Goal: Task Accomplishment & Management: Use online tool/utility

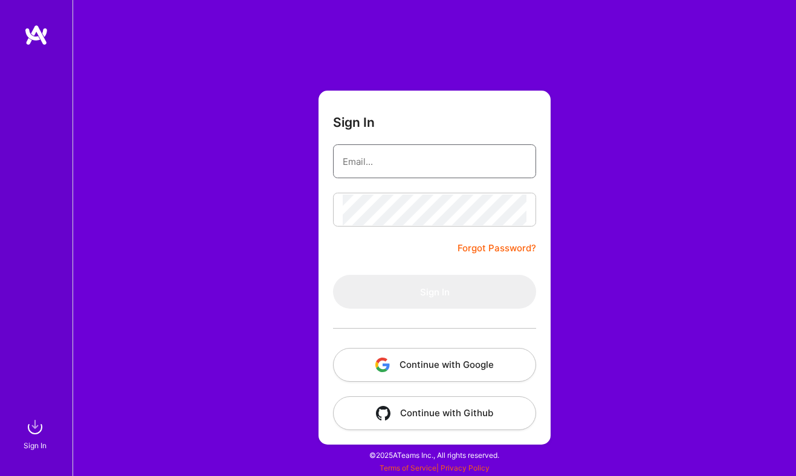
click at [413, 160] on input "email" at bounding box center [435, 161] width 184 height 31
type input "[EMAIL_ADDRESS][DOMAIN_NAME]"
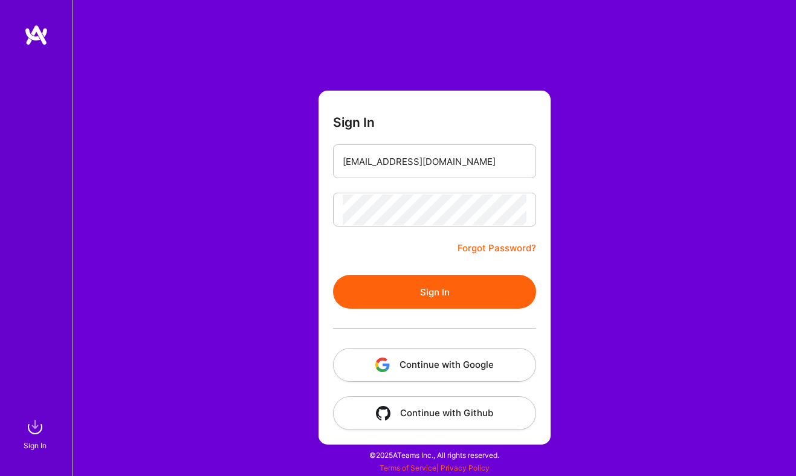
click at [420, 300] on button "Sign In" at bounding box center [434, 292] width 203 height 34
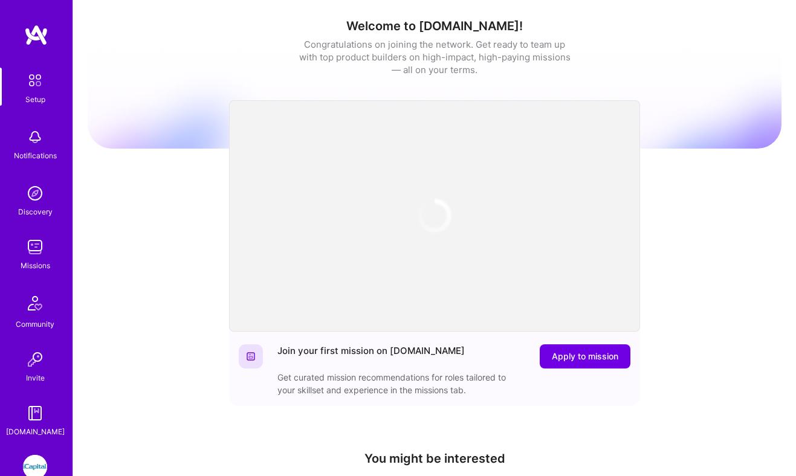
click at [39, 458] on img at bounding box center [35, 467] width 24 height 24
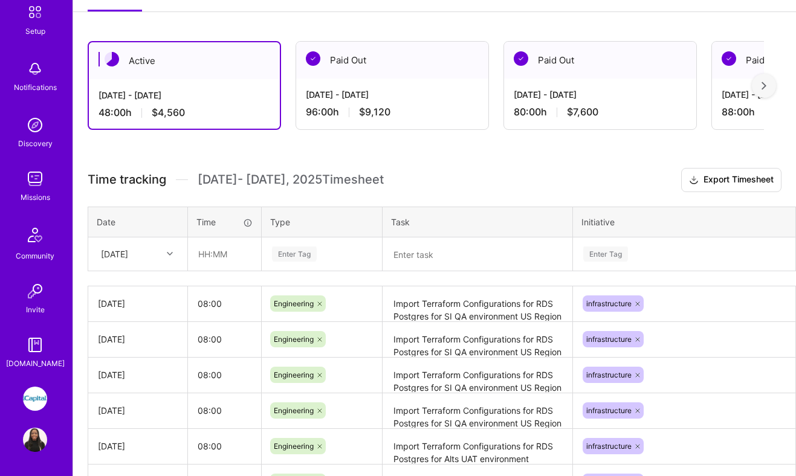
scroll to position [244, 0]
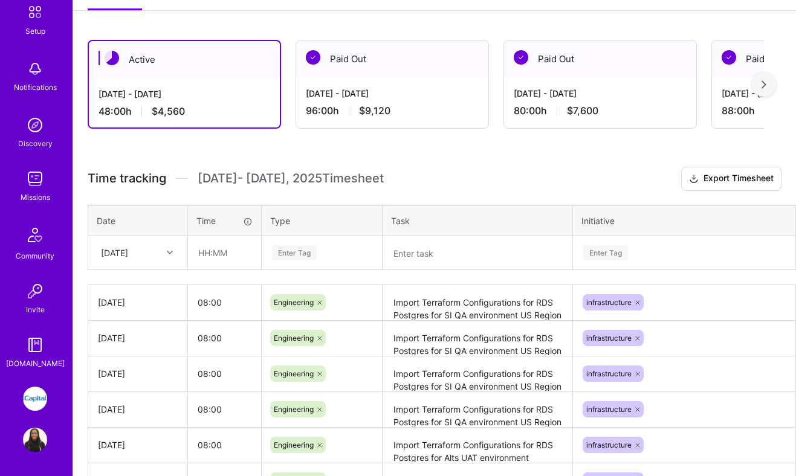
click at [169, 257] on div at bounding box center [171, 253] width 19 height 16
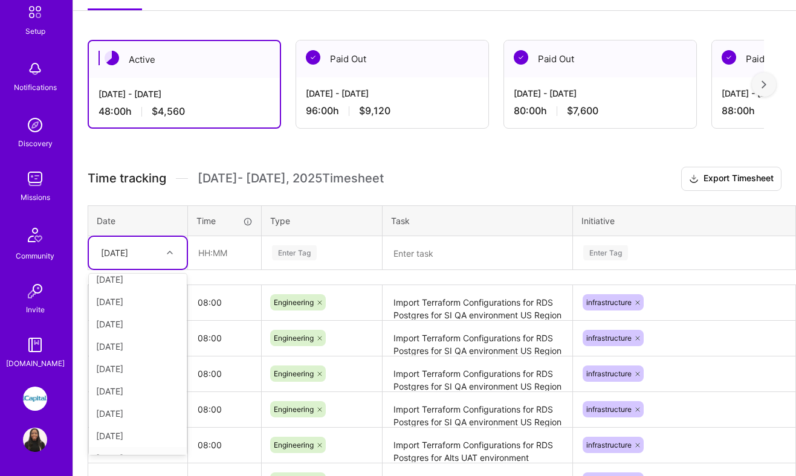
scroll to position [114, 0]
click at [146, 394] on div "[DATE]" at bounding box center [138, 397] width 98 height 22
click at [221, 244] on input "text" at bounding box center [225, 253] width 72 height 32
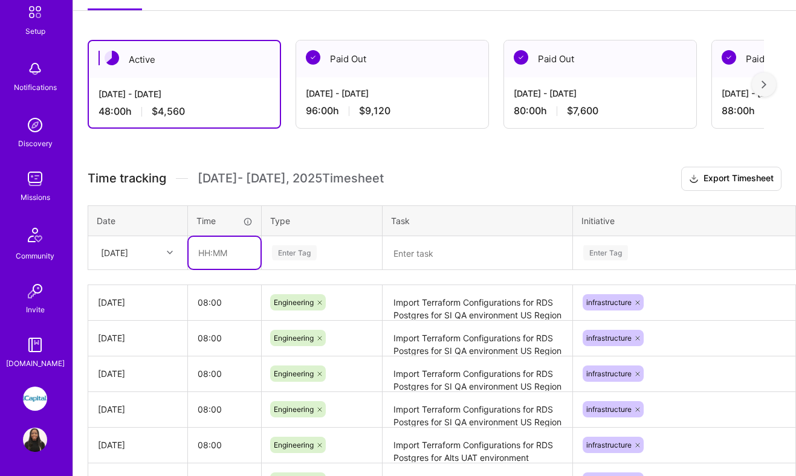
type input "08:00"
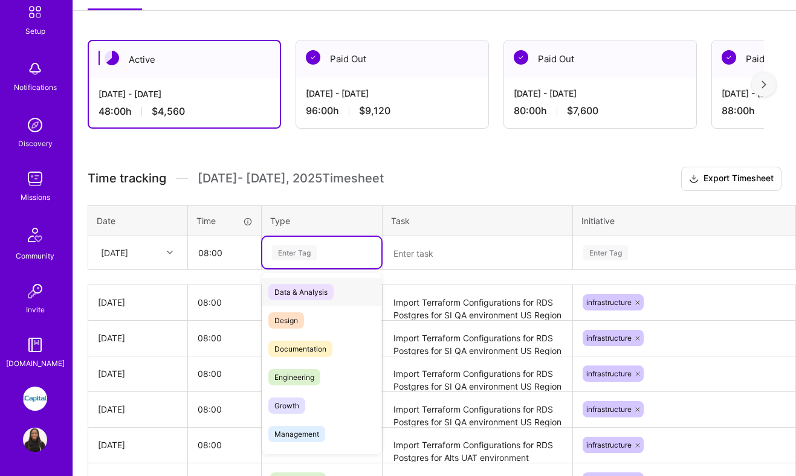
click at [283, 247] on div "Enter Tag" at bounding box center [294, 253] width 45 height 19
click at [291, 384] on span "Engineering" at bounding box center [294, 377] width 52 height 16
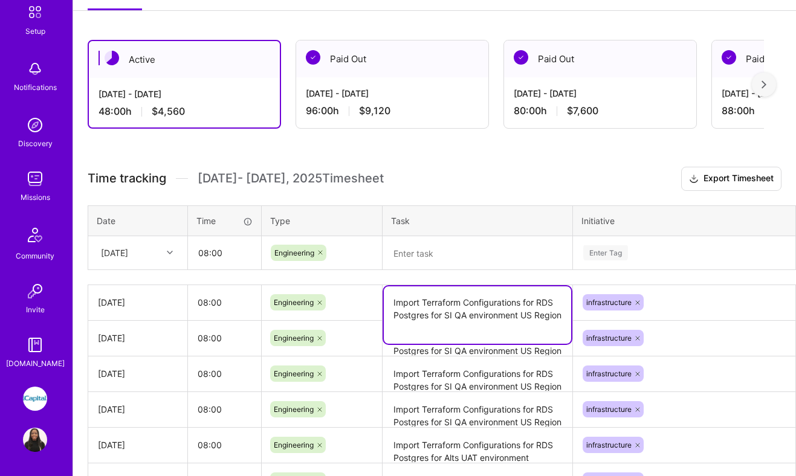
click at [425, 313] on textarea "Import Terraform Configurations for RDS Postgres for SI QA environment US Region" at bounding box center [477, 315] width 187 height 57
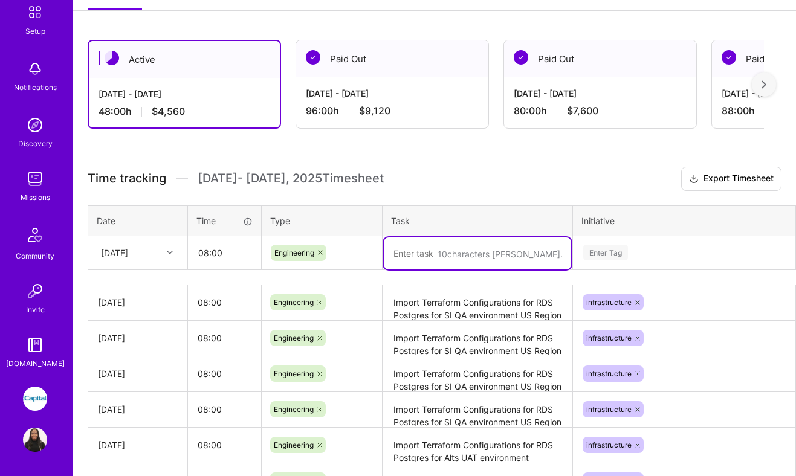
click at [419, 261] on textarea at bounding box center [477, 254] width 187 height 32
paste textarea "Import Terraform Configurations for RDS Postgres for SI QA environment US Region"
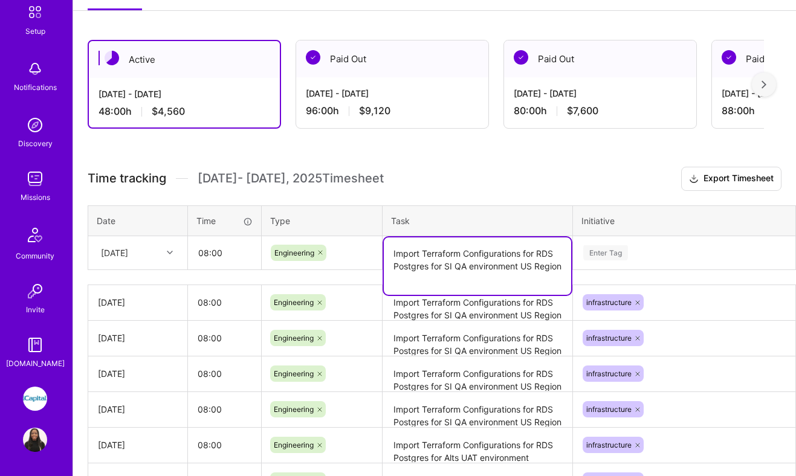
type textarea "Import Terraform Configurations for RDS Postgres for SI QA environment US Region"
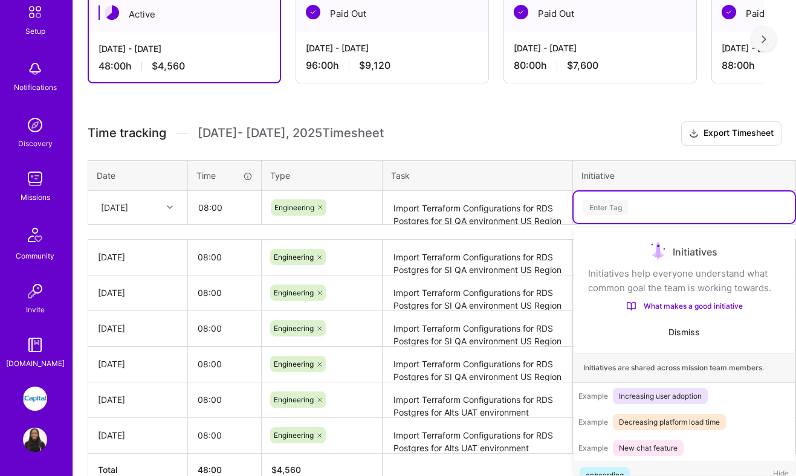
scroll to position [293, 0]
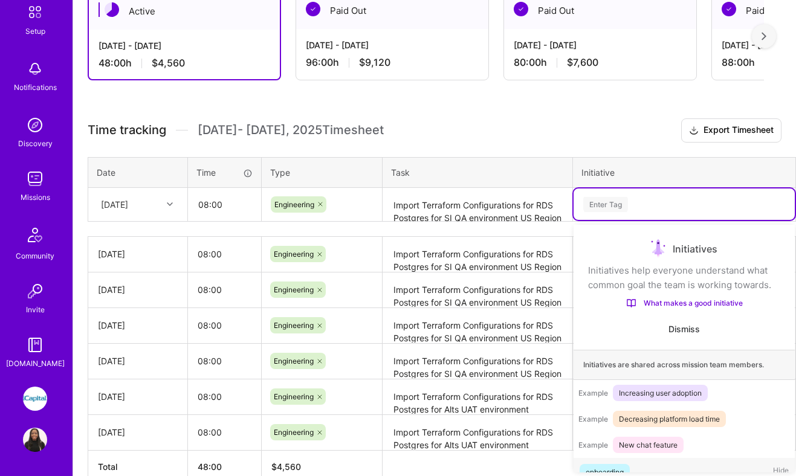
click at [603, 220] on div "option onboarding focused, 1 of 73. 73 results available. Use Up and Down to ch…" at bounding box center [684, 204] width 221 height 31
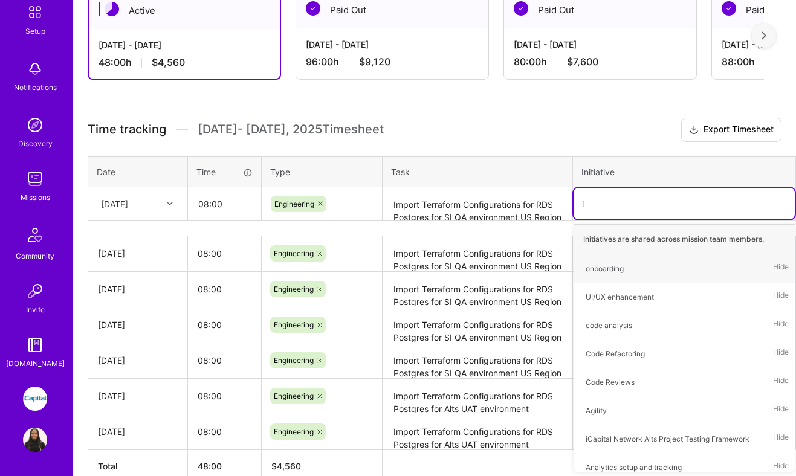
type input "in"
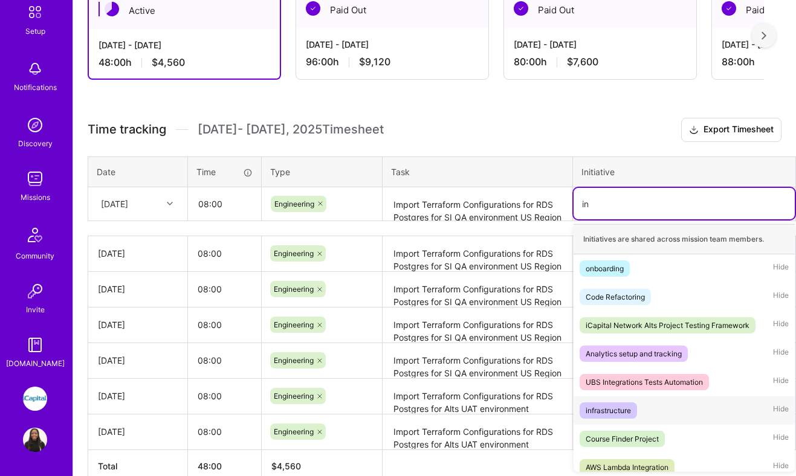
click at [603, 409] on div "infrastructure" at bounding box center [608, 410] width 45 height 13
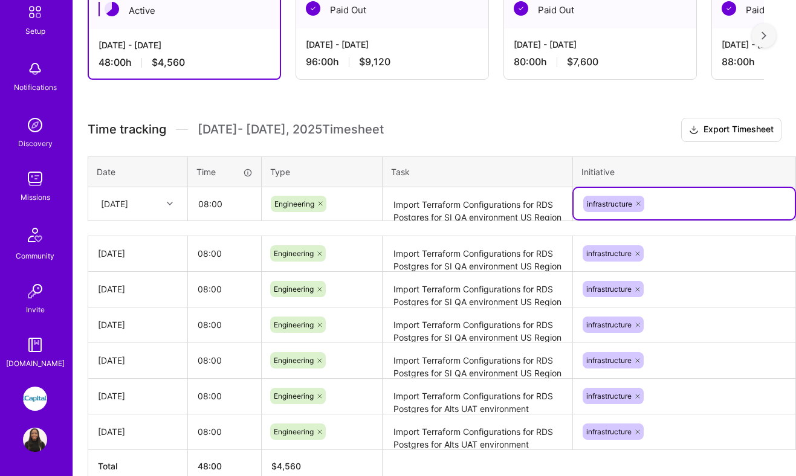
scroll to position [293, 40]
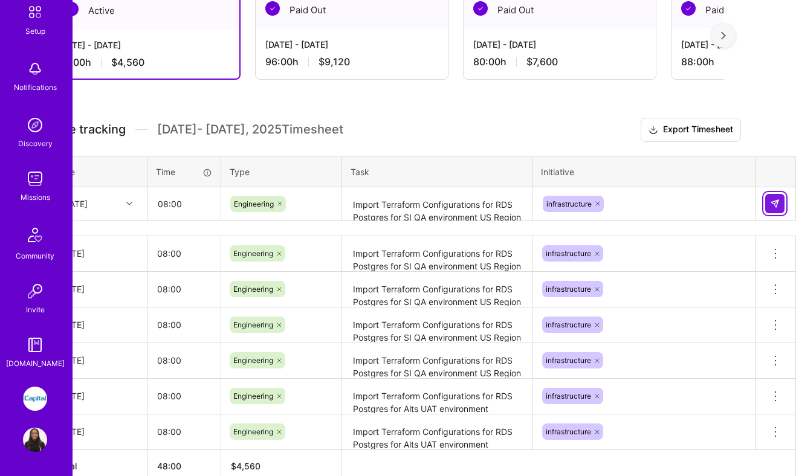
click at [769, 203] on button at bounding box center [774, 203] width 19 height 19
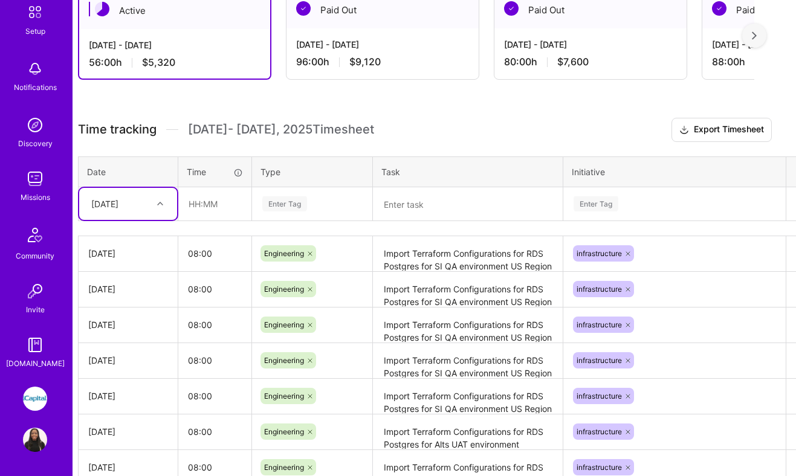
scroll to position [293, 0]
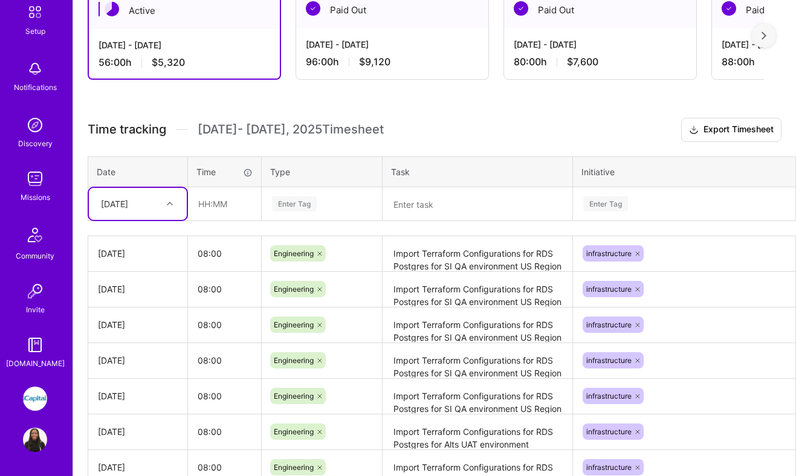
click at [160, 204] on div "[DATE]" at bounding box center [128, 204] width 67 height 20
click at [115, 346] on div "[DATE]" at bounding box center [138, 348] width 98 height 22
click at [227, 207] on input "text" at bounding box center [225, 204] width 72 height 32
type input "08:00"
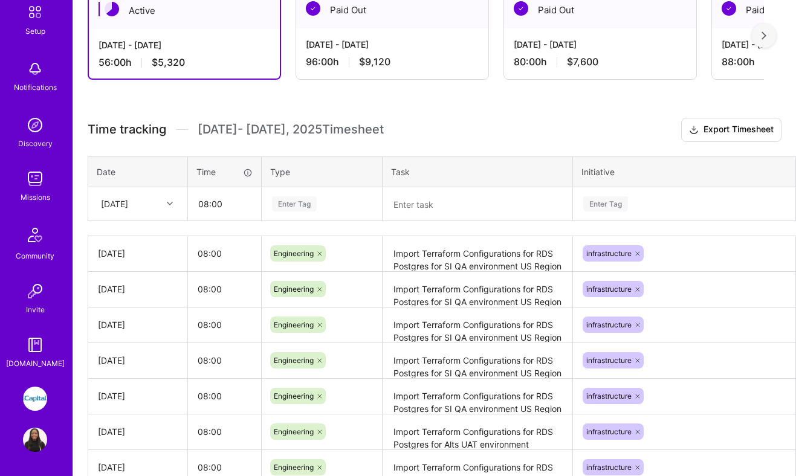
click at [283, 209] on div "Enter Tag" at bounding box center [294, 204] width 45 height 19
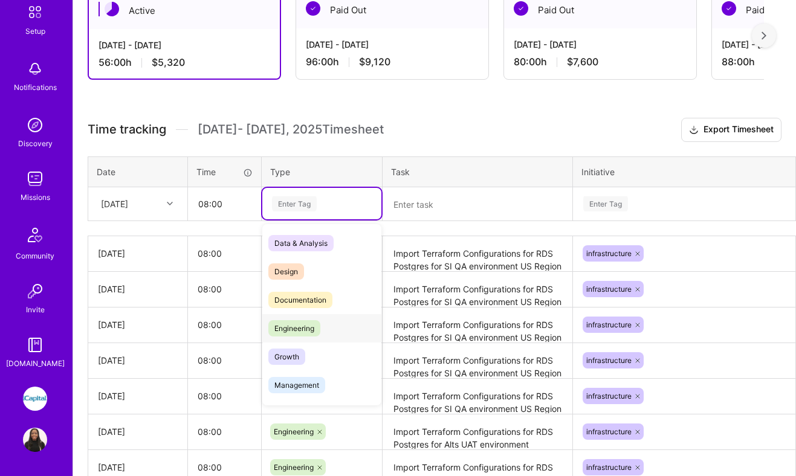
click at [291, 322] on span "Engineering" at bounding box center [294, 328] width 52 height 16
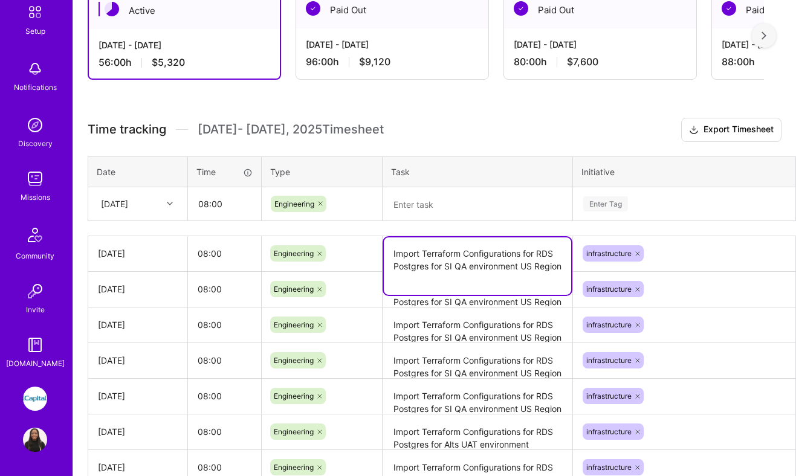
click at [419, 257] on textarea "Import Terraform Configurations for RDS Postgres for SI QA environment US Region" at bounding box center [477, 266] width 187 height 57
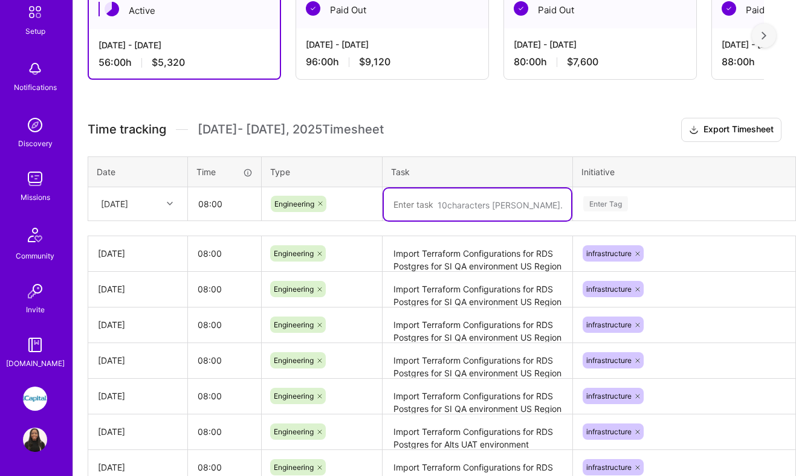
click at [445, 205] on textarea at bounding box center [477, 205] width 187 height 32
paste textarea "Import Terraform Configurations for RDS Postgres for SI QA environment US Region"
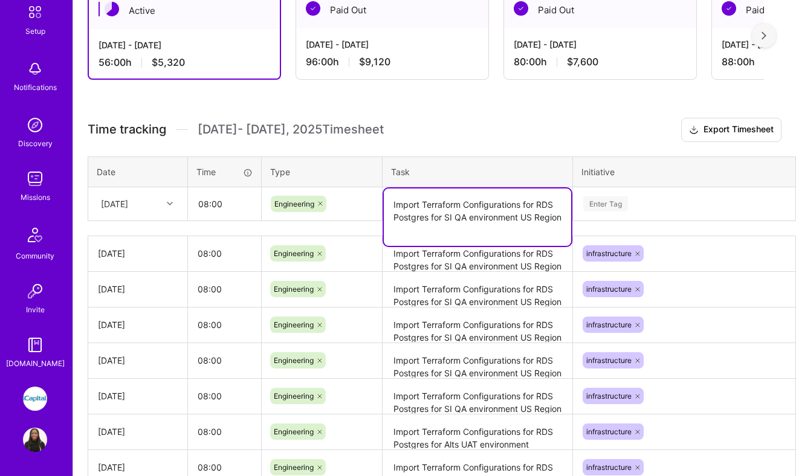
type textarea "Import Terraform Configurations for RDS Postgres for SI QA environment US Region"
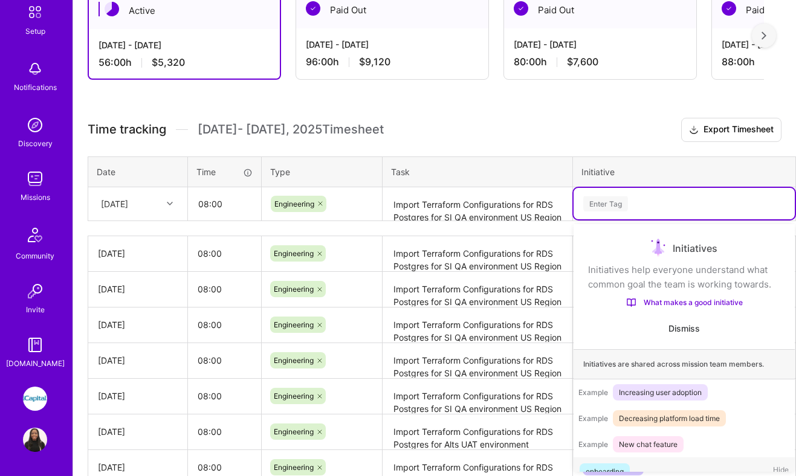
click at [641, 210] on div "Enter Tag" at bounding box center [684, 203] width 204 height 15
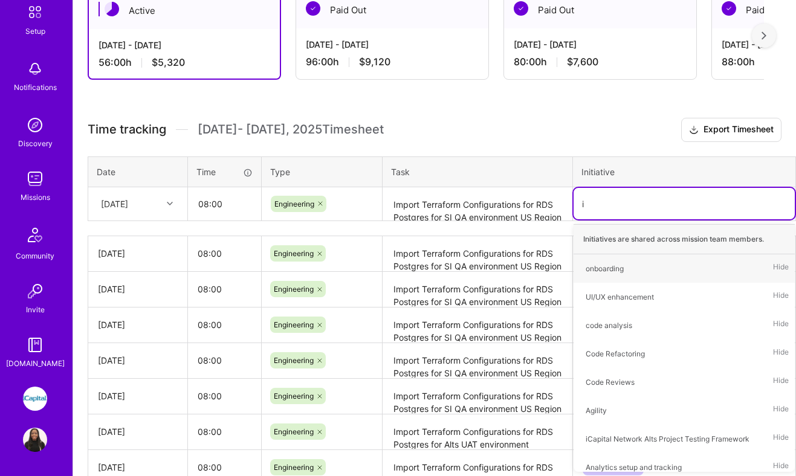
type input "in"
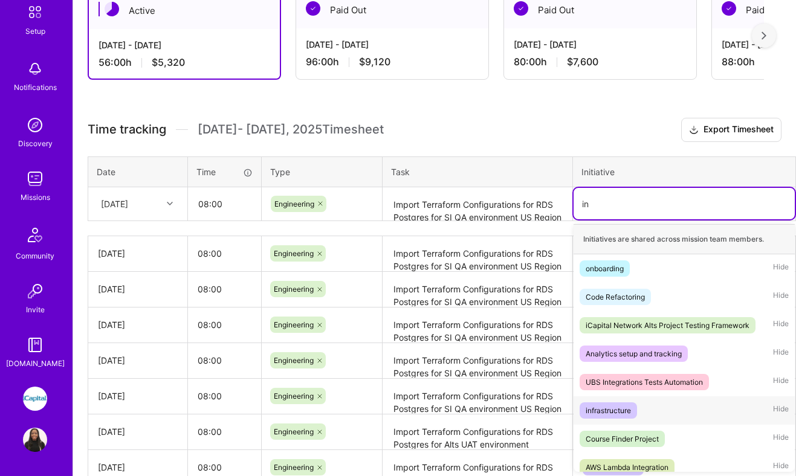
click at [601, 416] on div "infrastructure" at bounding box center [608, 410] width 45 height 13
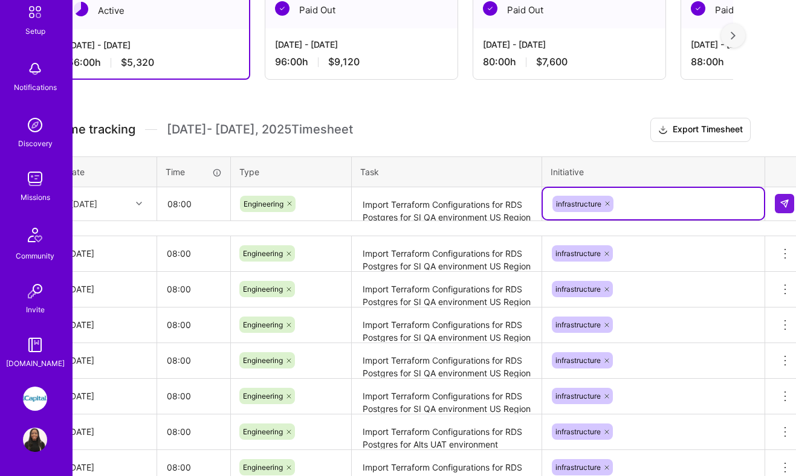
scroll to position [293, 40]
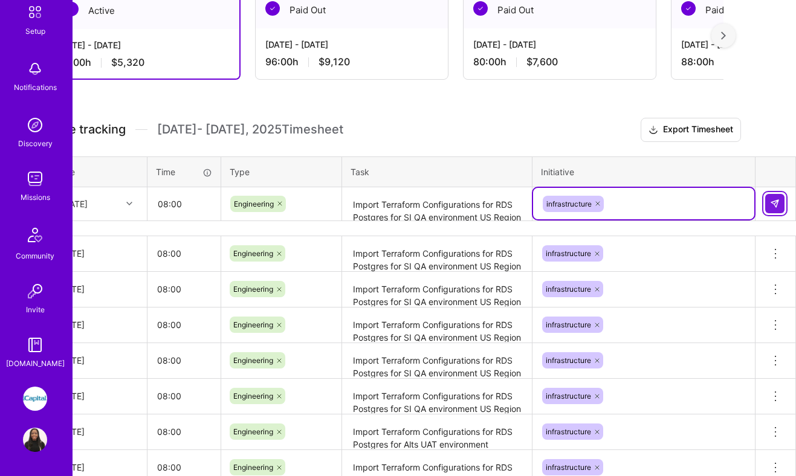
click at [779, 205] on img at bounding box center [775, 204] width 10 height 10
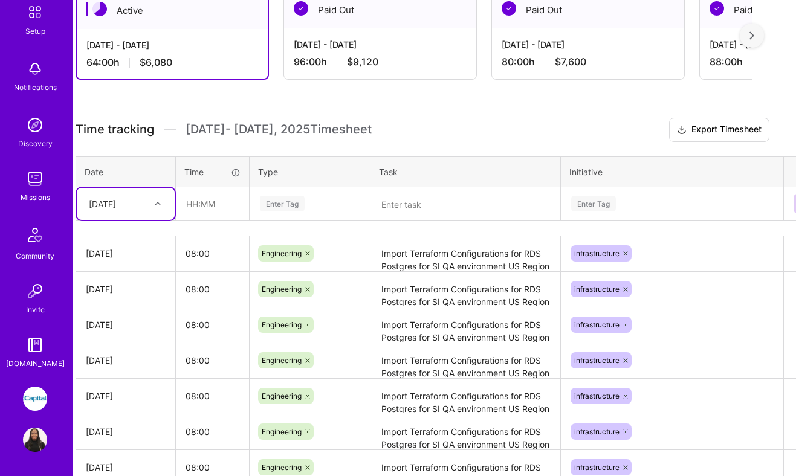
scroll to position [293, 0]
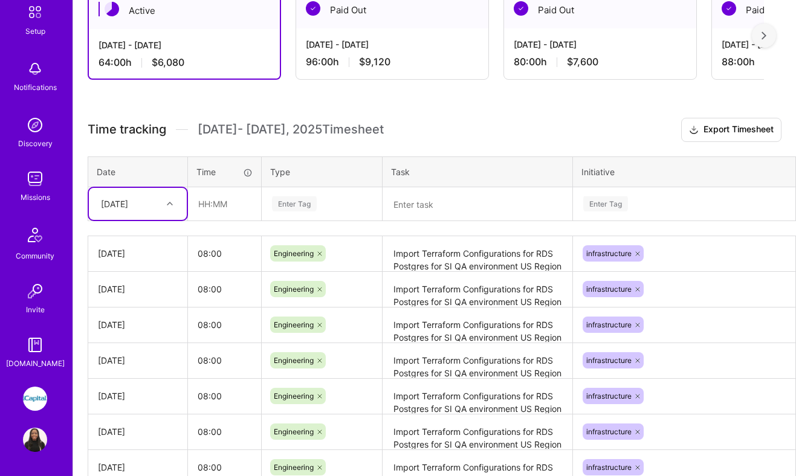
click at [154, 212] on div "[DATE]" at bounding box center [128, 204] width 67 height 20
click at [137, 342] on div "[DATE]" at bounding box center [138, 350] width 98 height 22
click at [225, 204] on input "text" at bounding box center [225, 204] width 72 height 32
type input "08:00"
click at [302, 204] on div "Enter Tag" at bounding box center [294, 204] width 45 height 19
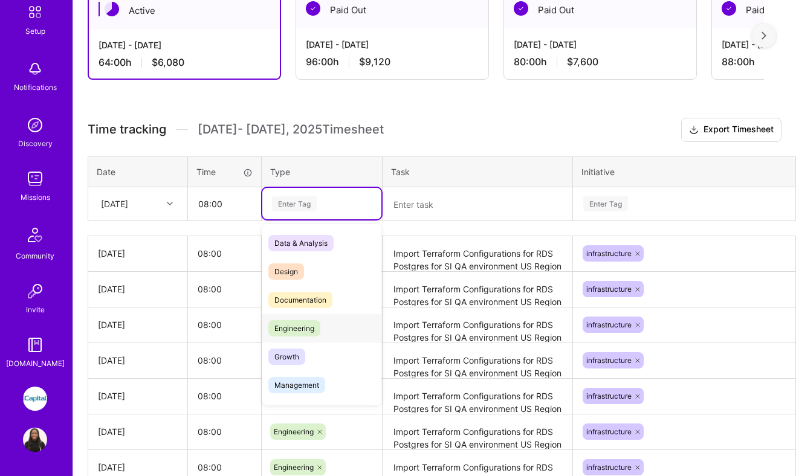
click at [297, 328] on span "Engineering" at bounding box center [294, 328] width 52 height 16
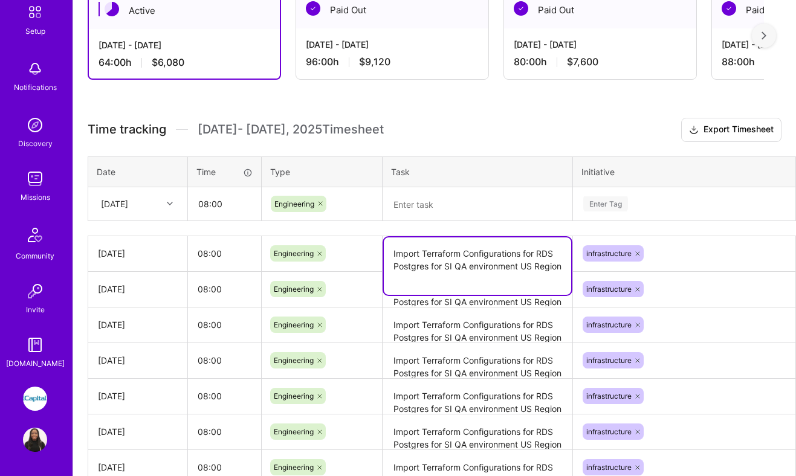
click at [423, 262] on textarea "Import Terraform Configurations for RDS Postgres for SI QA environment US Region" at bounding box center [477, 266] width 187 height 57
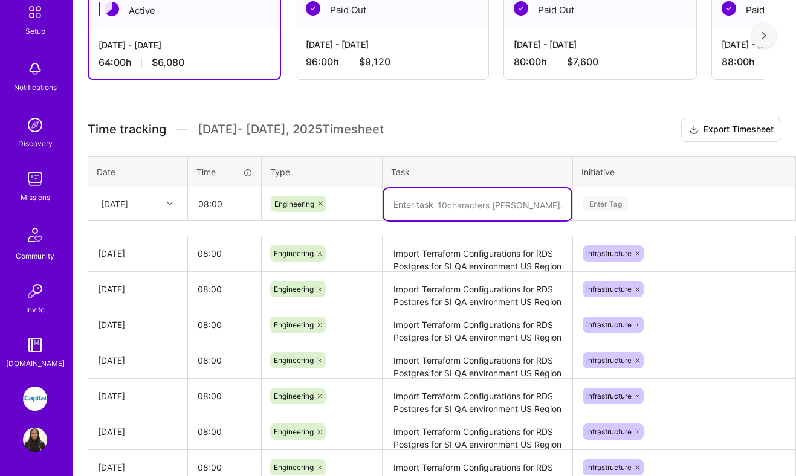
click at [406, 202] on textarea at bounding box center [477, 205] width 187 height 32
paste textarea "Import Terraform Configurations for RDS Postgres for SI QA environment US Region"
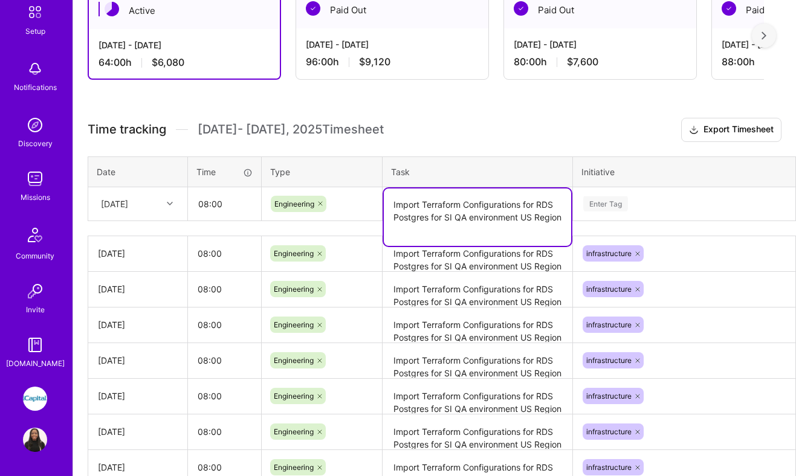
click at [522, 218] on textarea "Import Terraform Configurations for RDS Postgres for SI QA environment US Region" at bounding box center [477, 217] width 187 height 57
click at [520, 218] on textarea "Import Terraform Configurations for RDS Postgres for SI QA environment US Region" at bounding box center [477, 217] width 187 height 57
drag, startPoint x: 522, startPoint y: 217, endPoint x: 550, endPoint y: 234, distance: 32.6
click at [550, 234] on textarea "Import Terraform Configurations for RDS Postgres for SI QA environment US Region" at bounding box center [477, 217] width 187 height 57
type textarea "Import Terraform Configurations for RDS Postgres for SI QA environment EU [GEOG…"
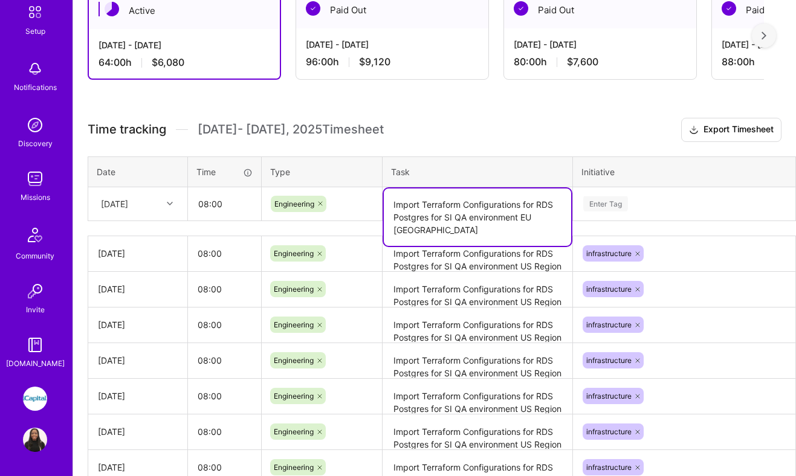
click at [670, 209] on div "Enter Tag" at bounding box center [684, 203] width 204 height 15
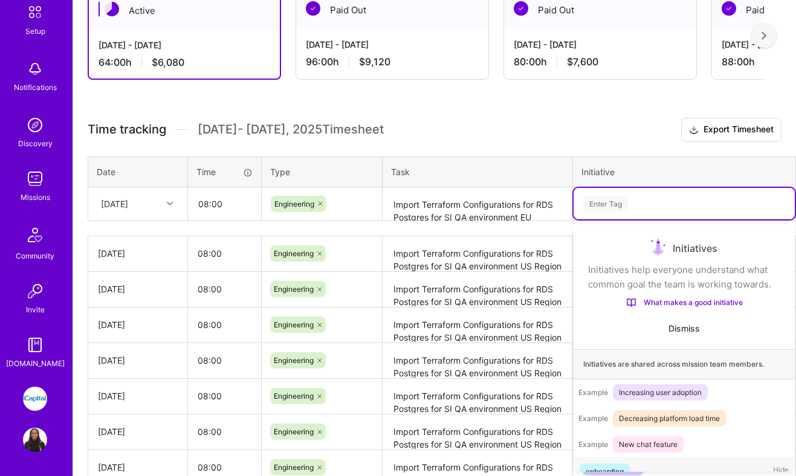
scroll to position [23, 0]
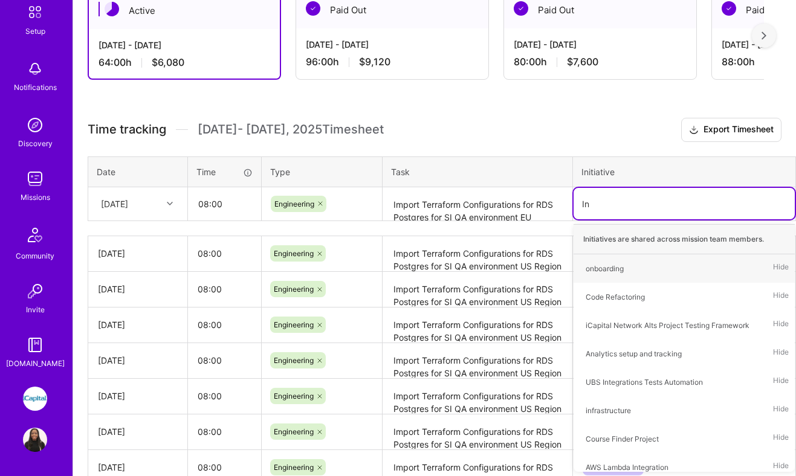
type input "Inf"
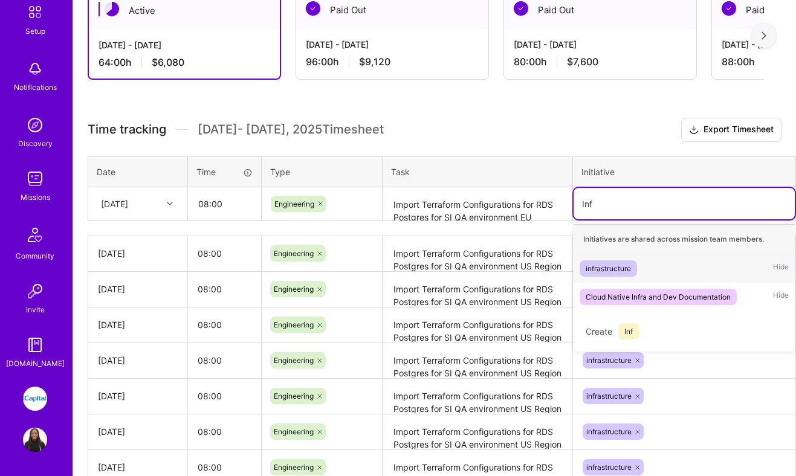
click at [660, 264] on div "infrastructure Hide" at bounding box center [684, 268] width 221 height 28
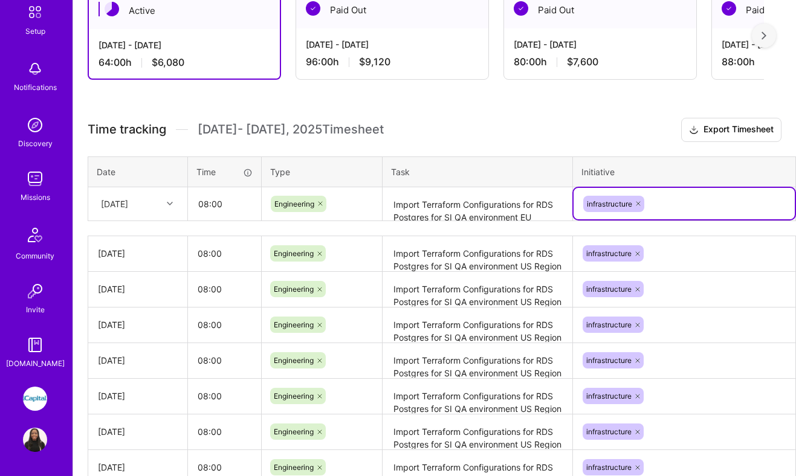
scroll to position [293, 40]
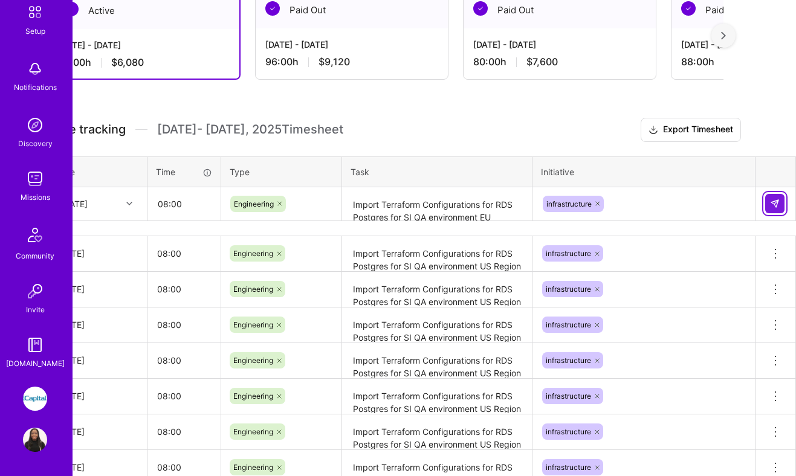
click at [771, 207] on img at bounding box center [775, 204] width 10 height 10
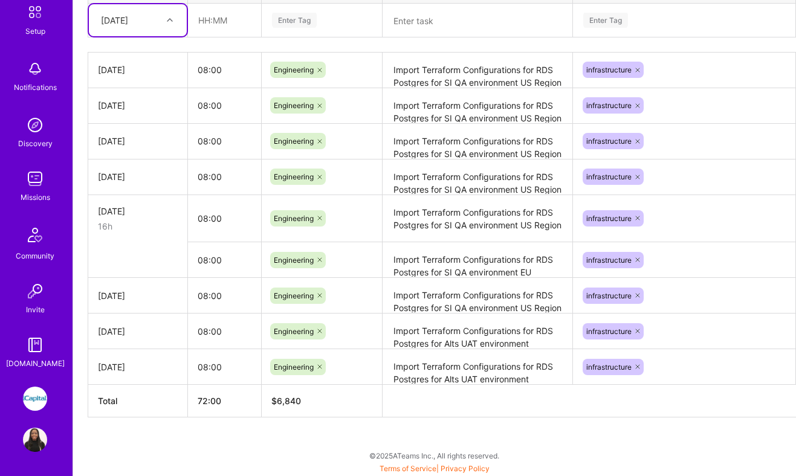
scroll to position [476, 40]
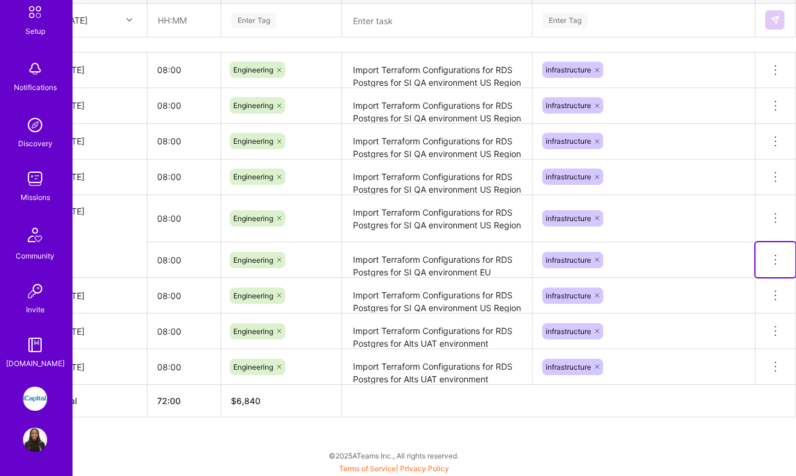
click at [776, 259] on icon at bounding box center [775, 260] width 15 height 15
click at [757, 281] on button "Delete row" at bounding box center [745, 281] width 63 height 30
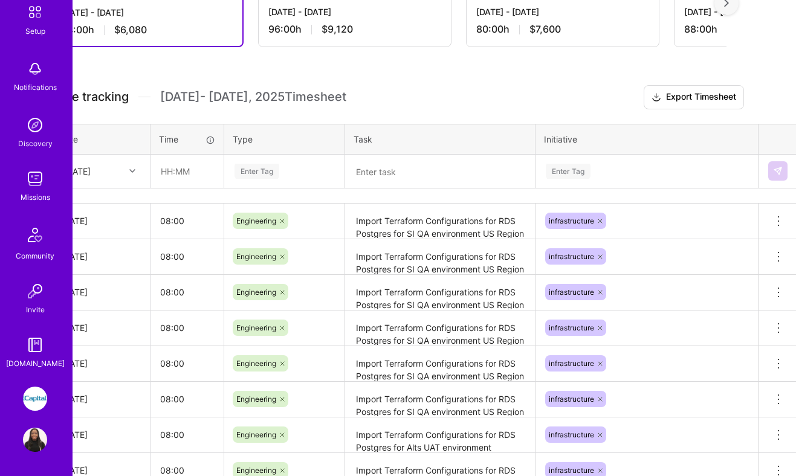
scroll to position [325, 0]
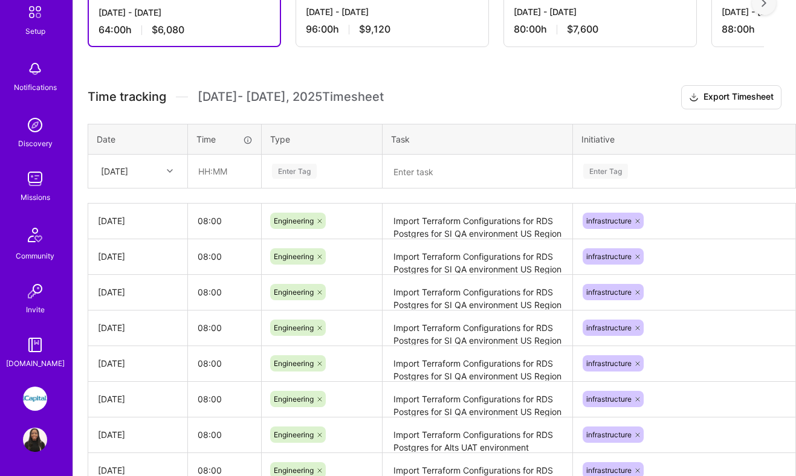
click at [155, 168] on div "[DATE]" at bounding box center [128, 171] width 67 height 20
click at [132, 337] on div "[DATE]" at bounding box center [138, 337] width 98 height 22
click at [219, 170] on input "text" at bounding box center [225, 171] width 72 height 32
type input "08:00"
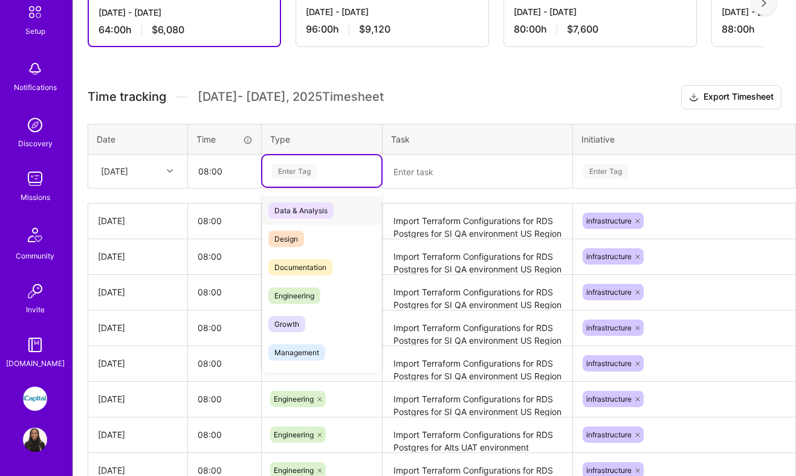
click at [288, 176] on div "Enter Tag" at bounding box center [294, 171] width 45 height 19
click at [279, 296] on span "Engineering" at bounding box center [294, 296] width 52 height 16
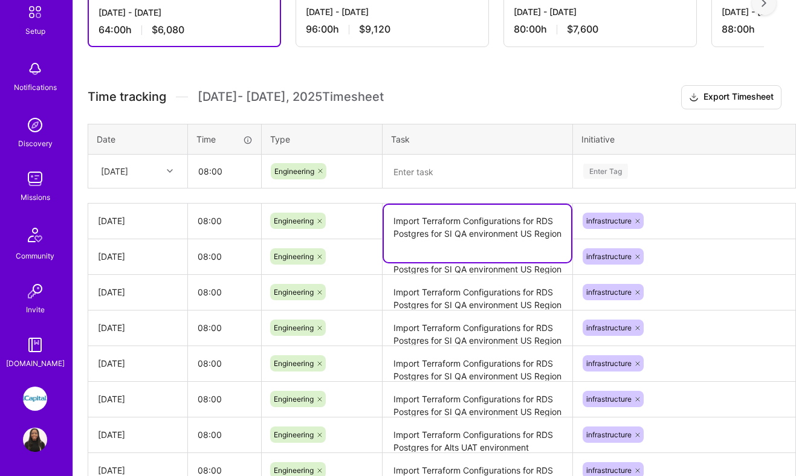
click at [419, 224] on textarea "Import Terraform Configurations for RDS Postgres for SI QA environment US Region" at bounding box center [477, 233] width 187 height 57
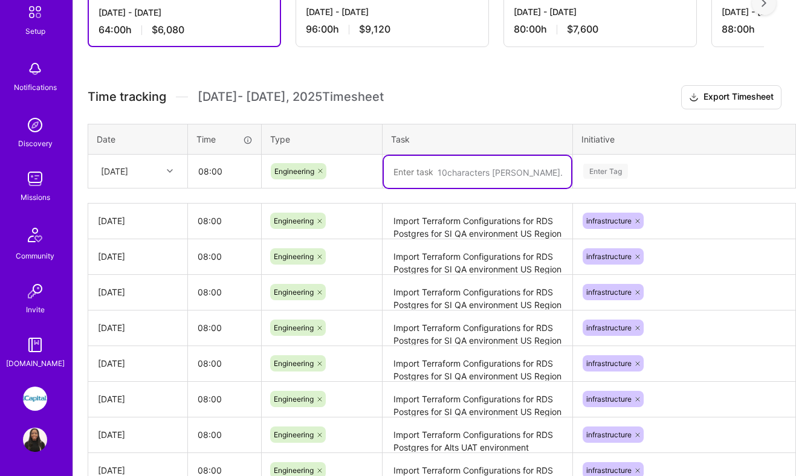
click at [439, 160] on textarea at bounding box center [477, 172] width 187 height 32
paste textarea "Import Terraform Configurations for RDS Postgres for SI QA environment US Region"
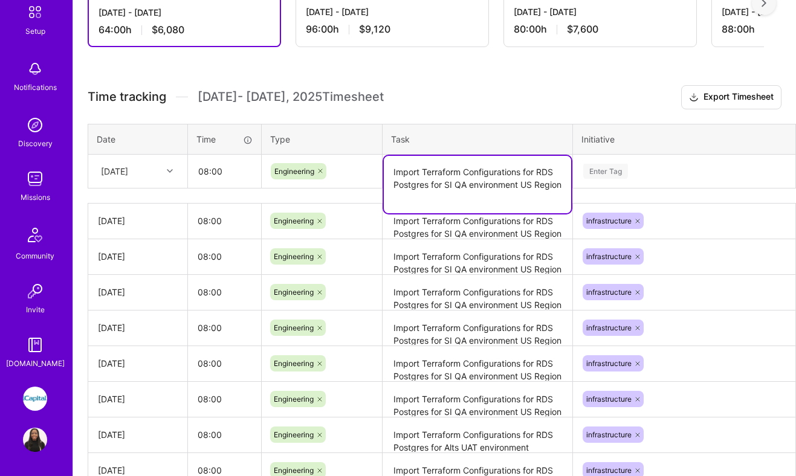
drag, startPoint x: 520, startPoint y: 188, endPoint x: 525, endPoint y: 196, distance: 9.2
click at [525, 196] on textarea "Import Terraform Configurations for RDS Postgres for SI QA environment US Region" at bounding box center [477, 184] width 187 height 57
click at [529, 183] on textarea "Import Terraform Configurations for RDS Postgres for SI QA environment US Region" at bounding box center [477, 184] width 187 height 57
type textarea "Import Terraform Configurations for RDS Postgres for SI QA environment EU Region"
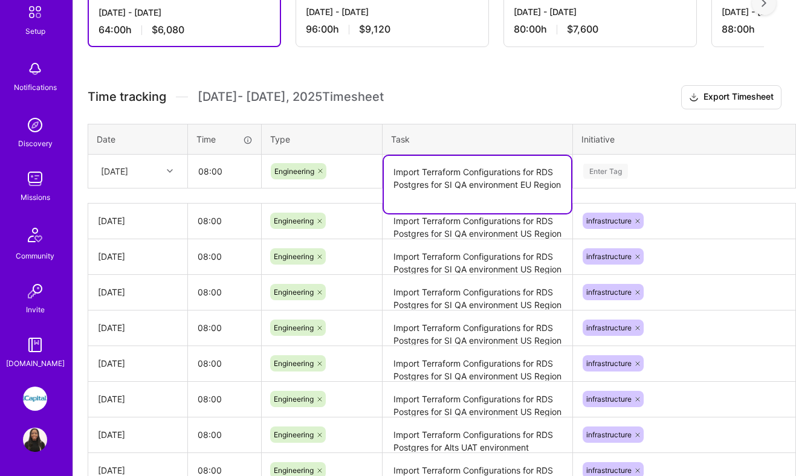
click at [629, 172] on div "Enter Tag" at bounding box center [684, 171] width 204 height 15
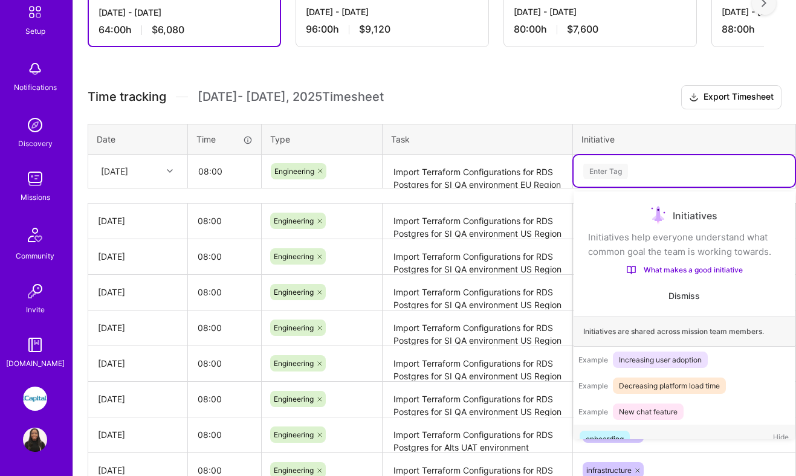
scroll to position [23, 0]
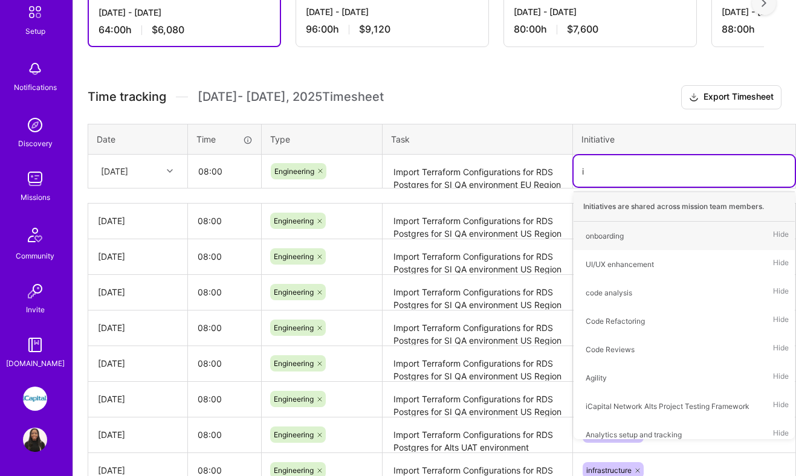
type input "in"
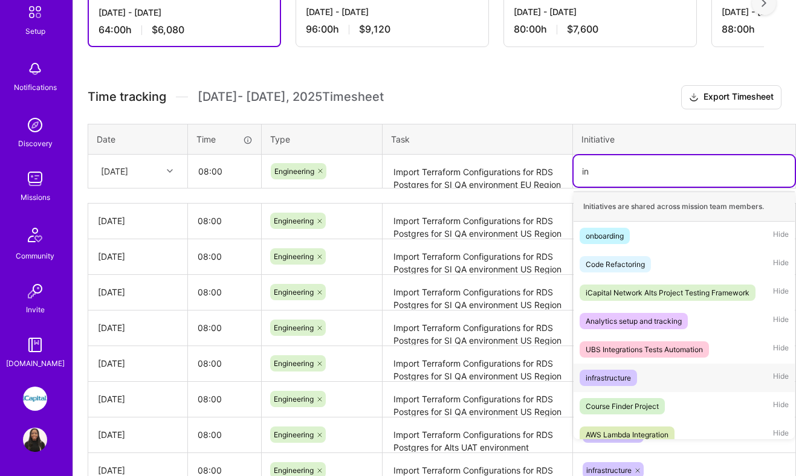
click at [602, 374] on div "infrastructure" at bounding box center [608, 378] width 45 height 13
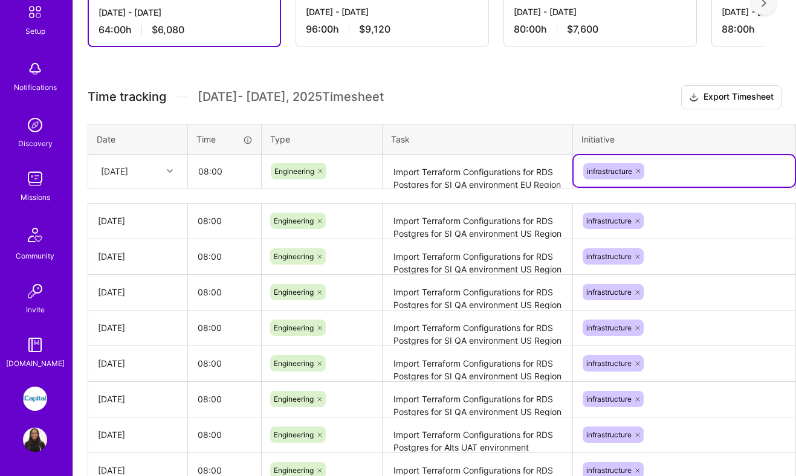
scroll to position [325, 40]
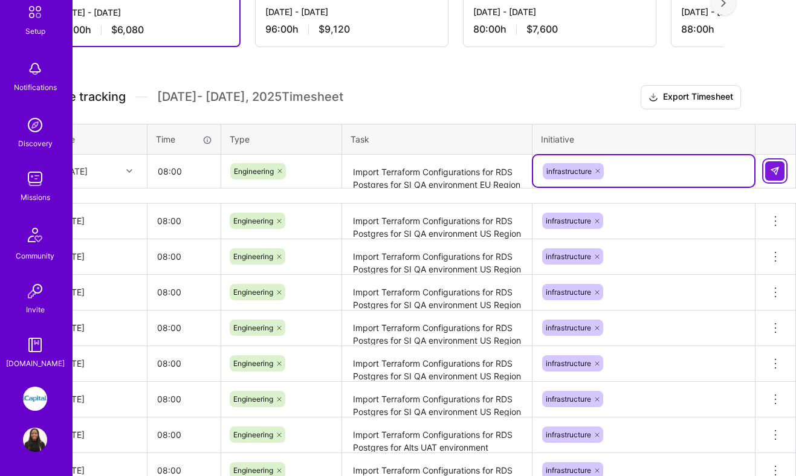
click at [774, 172] on img at bounding box center [775, 171] width 10 height 10
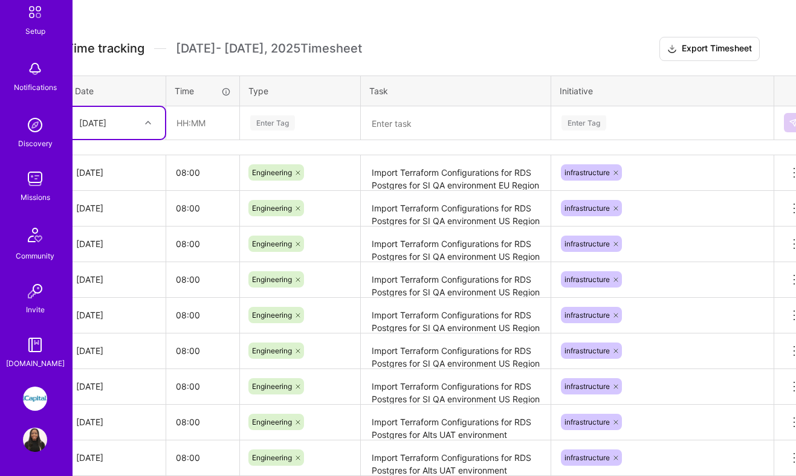
scroll to position [355, 22]
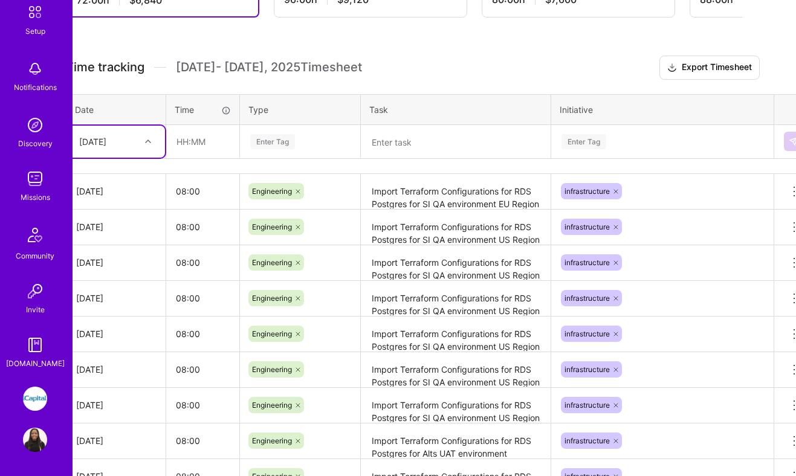
click at [139, 144] on div "[DATE]" at bounding box center [106, 142] width 67 height 20
click at [106, 328] on div "[DATE]" at bounding box center [116, 330] width 98 height 22
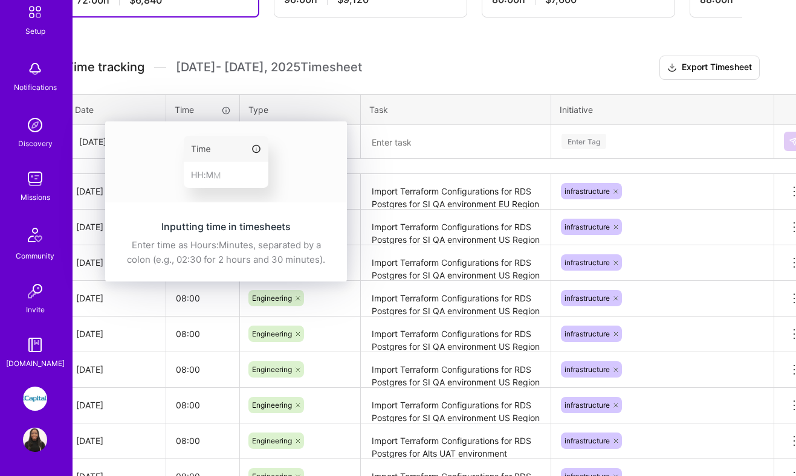
click at [206, 134] on div "Inputting time in timesheets Enter time as Hours:Minutes, separated by a colon …" at bounding box center [226, 201] width 242 height 160
click at [196, 116] on th "Time" at bounding box center [203, 109] width 74 height 30
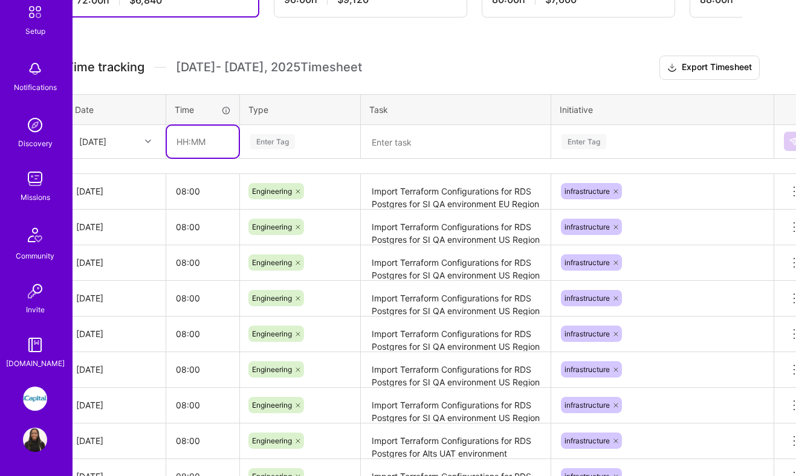
click at [195, 137] on input "text" at bounding box center [203, 142] width 72 height 32
type input "08:00"
click at [276, 145] on div "Enter Tag" at bounding box center [272, 141] width 45 height 19
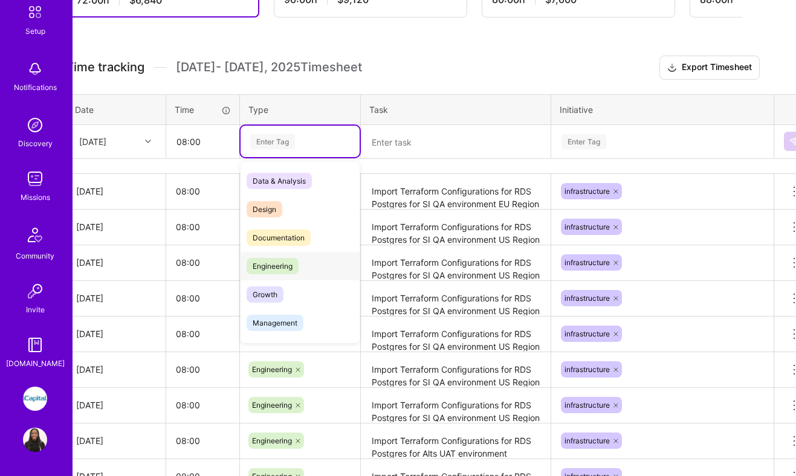
click at [279, 254] on div "Engineering" at bounding box center [300, 266] width 119 height 28
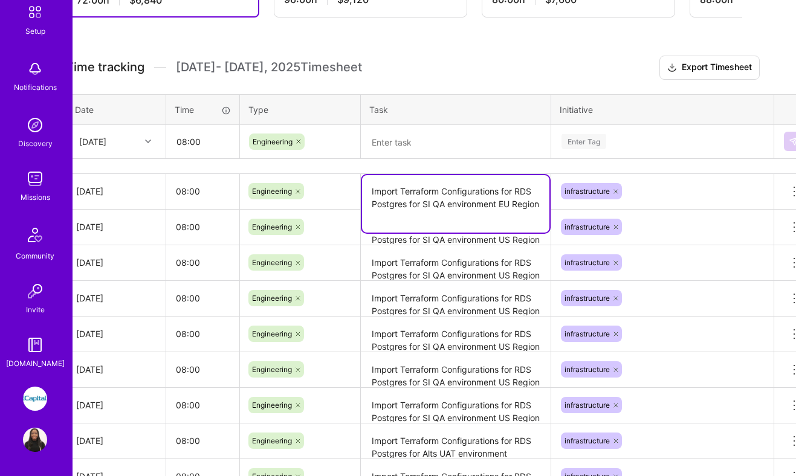
click at [403, 198] on textarea "Import Terraform Configurations for RDS Postgres for SI QA environment EU Region" at bounding box center [455, 203] width 187 height 57
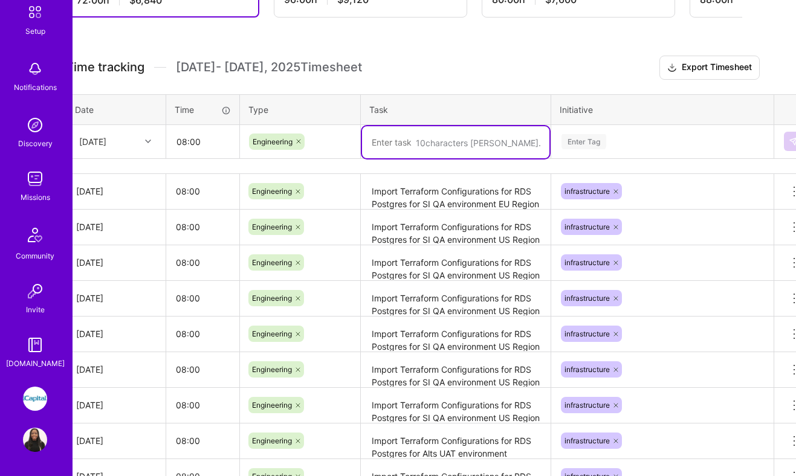
click at [398, 151] on textarea at bounding box center [455, 142] width 187 height 32
paste textarea "Import Terraform Configurations for RDS Postgres for SI QA environment EU Region"
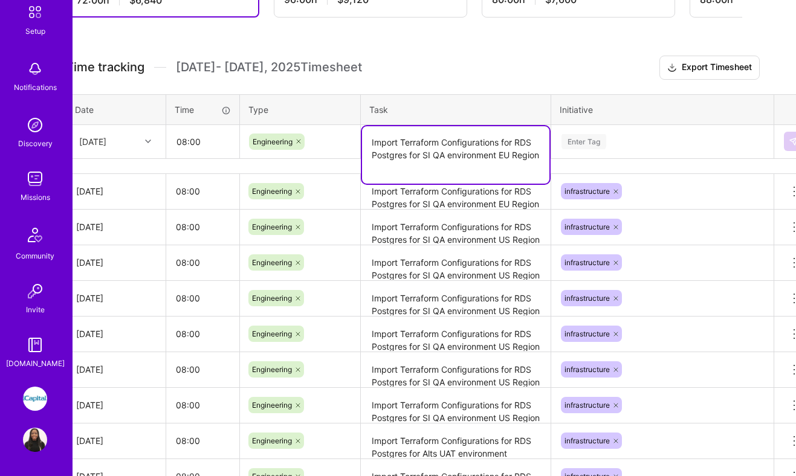
type textarea "Import Terraform Configurations for RDS Postgres for SI QA environment EU Region"
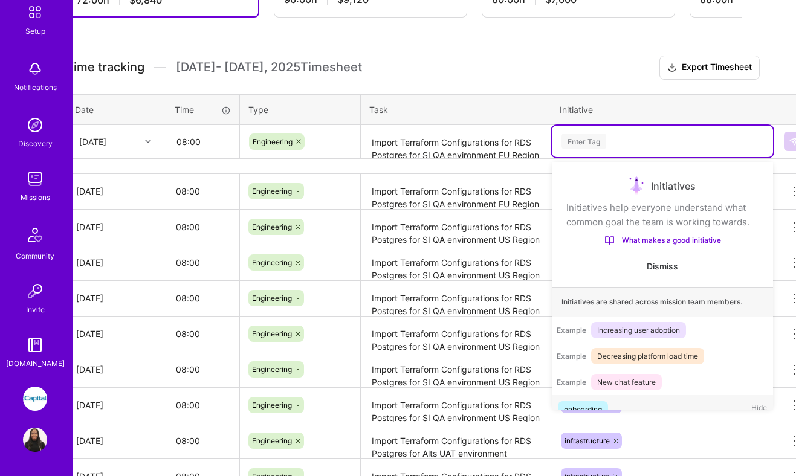
click at [574, 144] on div "Enter Tag" at bounding box center [584, 141] width 45 height 19
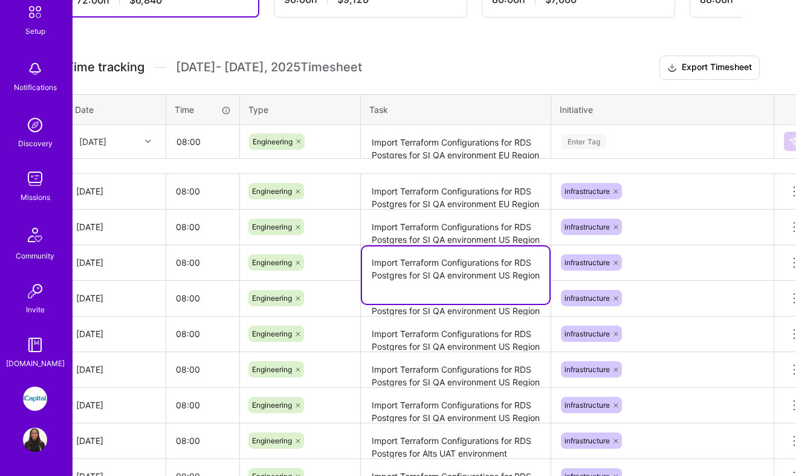
click at [430, 257] on textarea "Import Terraform Configurations for RDS Postgres for SI QA environment US Region" at bounding box center [455, 275] width 187 height 57
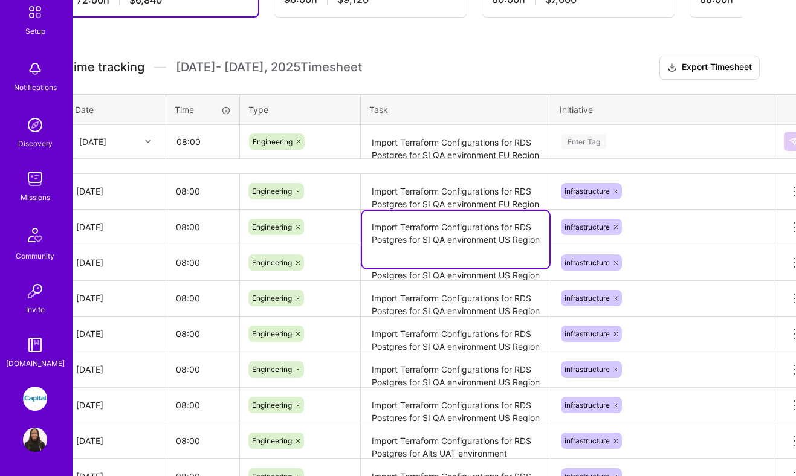
click at [466, 232] on textarea "Import Terraform Configurations for RDS Postgres for SI QA environment US Region" at bounding box center [455, 239] width 187 height 57
click at [500, 239] on textarea "Import Terraform Configurations for RDS Postgres for SI QA environment US Region" at bounding box center [455, 239] width 187 height 57
type textarea "Import Terraform Configurations for RDS Postgres for SI QA environment EU Region"
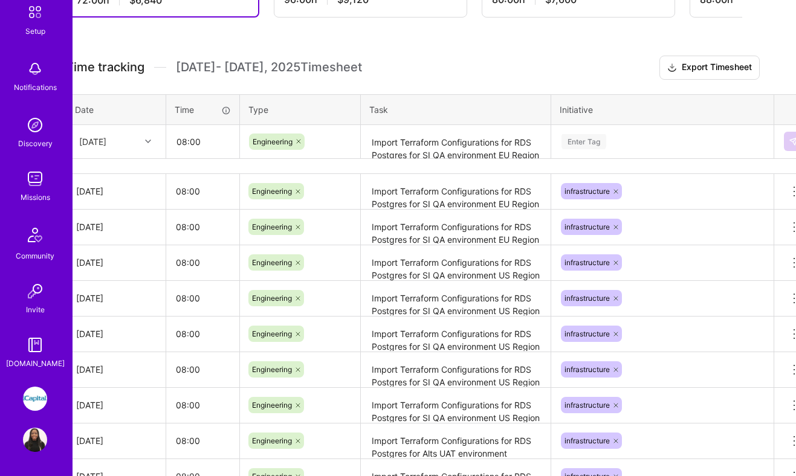
click at [646, 111] on div "Initiative" at bounding box center [663, 109] width 206 height 13
click at [411, 152] on textarea "Import Terraform Configurations for RDS Postgres for SI QA environment EU Region" at bounding box center [456, 142] width 187 height 32
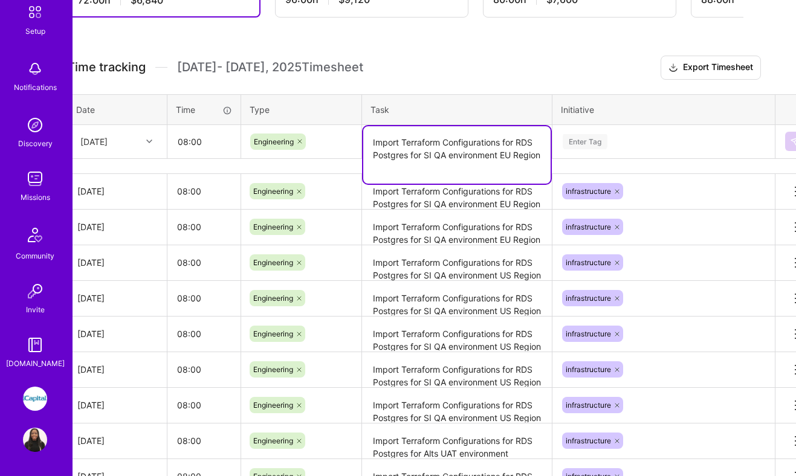
click at [411, 152] on textarea "Import Terraform Configurations for RDS Postgres for SI QA environment EU Region" at bounding box center [456, 154] width 187 height 57
click at [435, 154] on textarea "Import Terraform Configurations for RDS Postgres for SI QA environment EU Region" at bounding box center [456, 154] width 187 height 57
drag, startPoint x: 504, startPoint y: 153, endPoint x: 510, endPoint y: 161, distance: 9.6
click at [510, 161] on textarea "Import Terraform Configurations for RDS Postgres for SI UAT environment EU Regi…" at bounding box center [456, 154] width 187 height 57
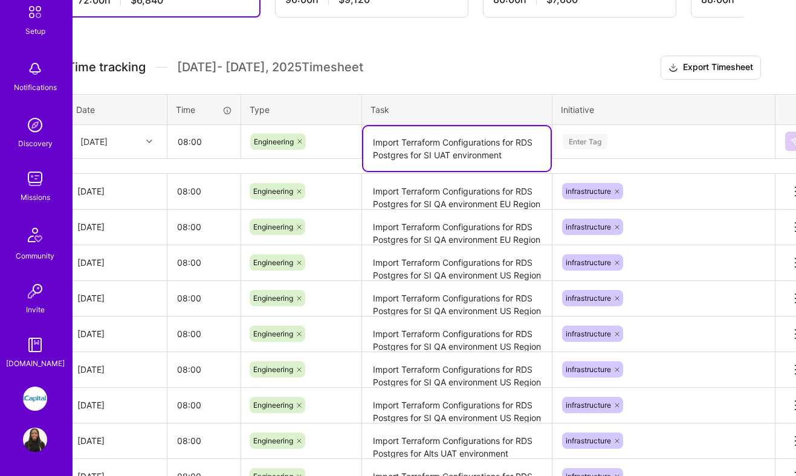
type textarea "Import Terraform Configurations for RDS Postgres for SI UAT environment"
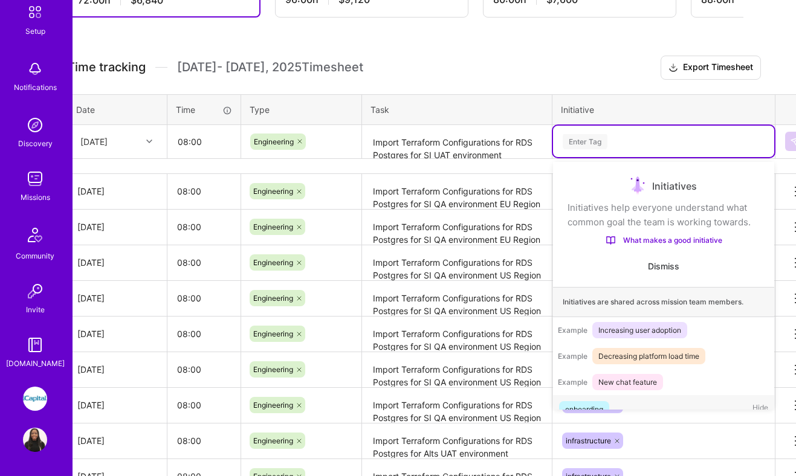
click at [592, 141] on div "Enter Tag" at bounding box center [585, 141] width 45 height 19
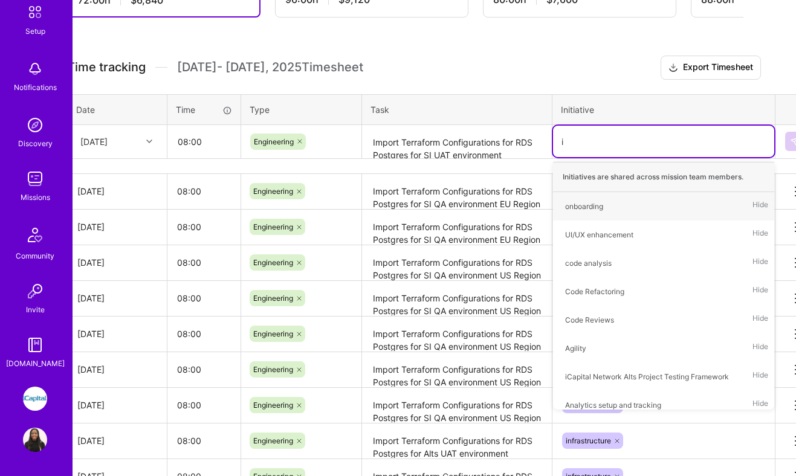
type input "in"
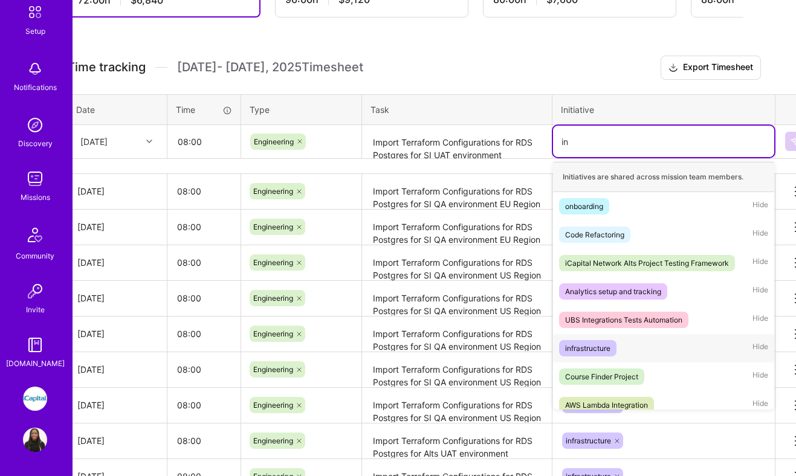
click at [610, 348] on div "infrastructure" at bounding box center [587, 348] width 45 height 13
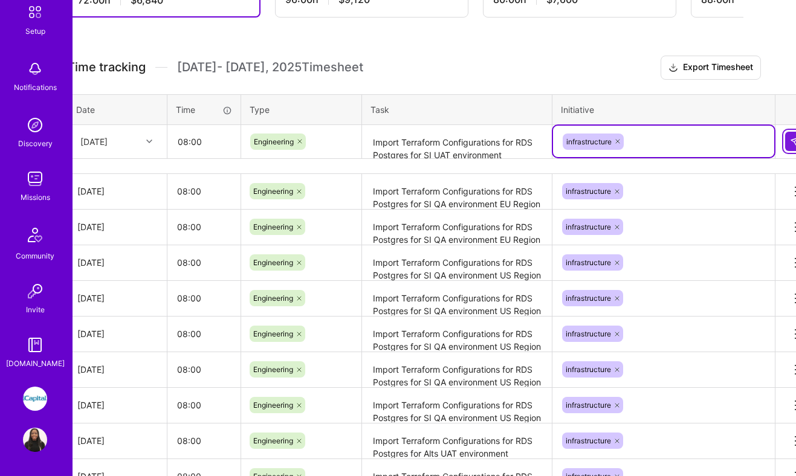
click at [786, 146] on button at bounding box center [794, 141] width 19 height 19
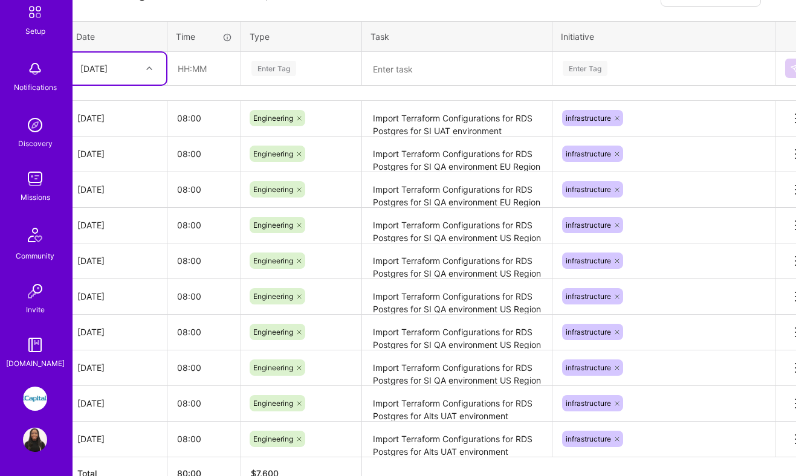
scroll to position [429, 21]
